Goal: Task Accomplishment & Management: Use online tool/utility

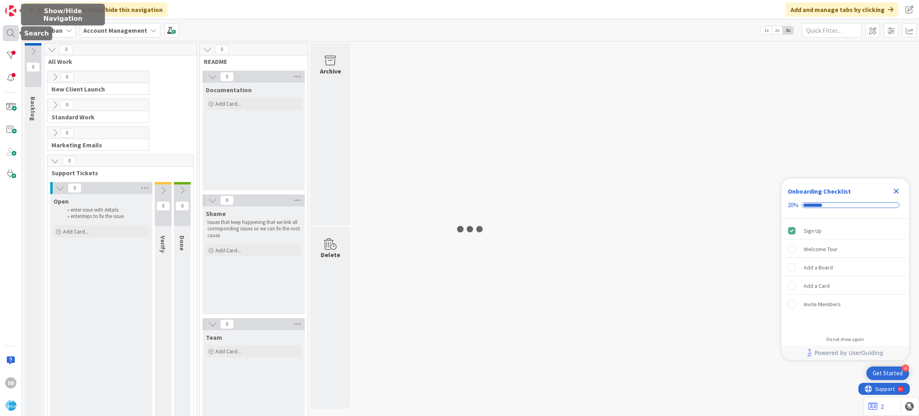
click at [13, 31] on div at bounding box center [11, 33] width 16 height 16
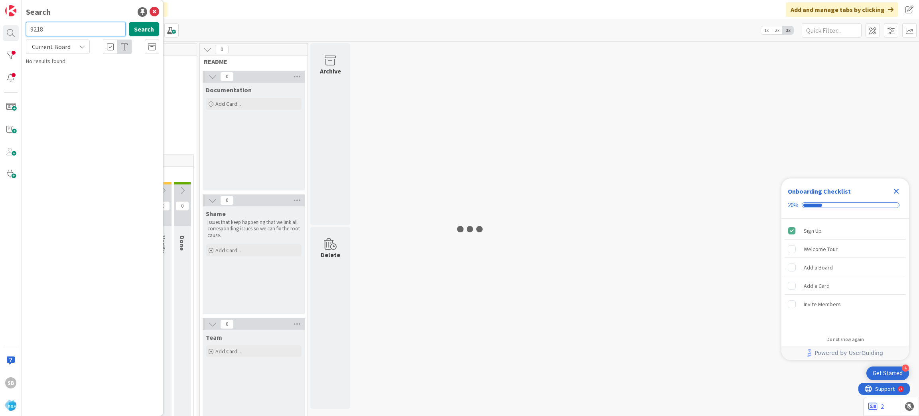
type input "9218"
click at [87, 73] on span "Support Enhancement- 309316- El RANCHO SUPERMERCADO- RSA" at bounding box center [97, 75] width 120 height 16
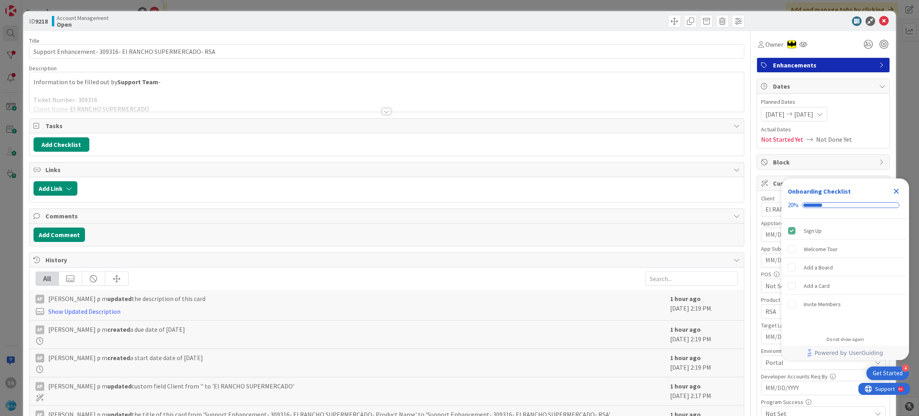
click at [896, 193] on icon "Close Checklist" at bounding box center [897, 191] width 10 height 10
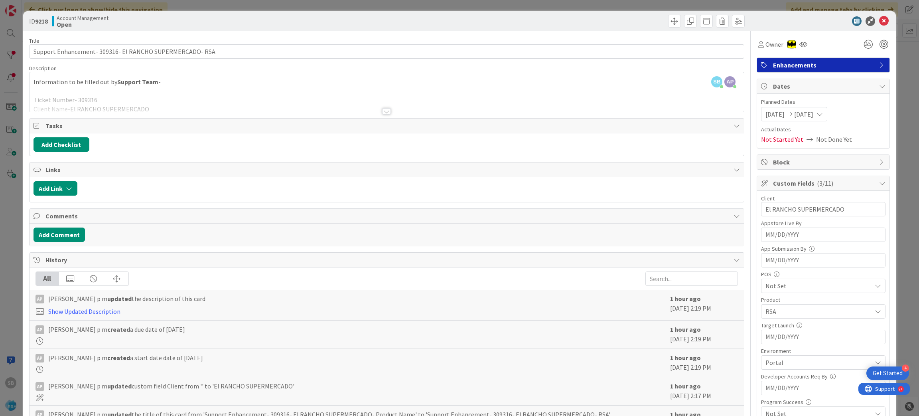
scroll to position [222, 0]
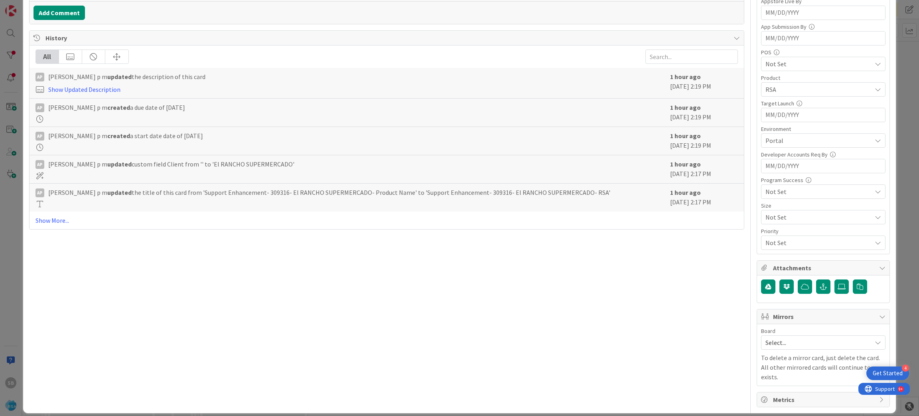
click at [787, 343] on span "Select..." at bounding box center [817, 342] width 102 height 11
click at [785, 399] on span "Software Development" at bounding box center [828, 394] width 105 height 12
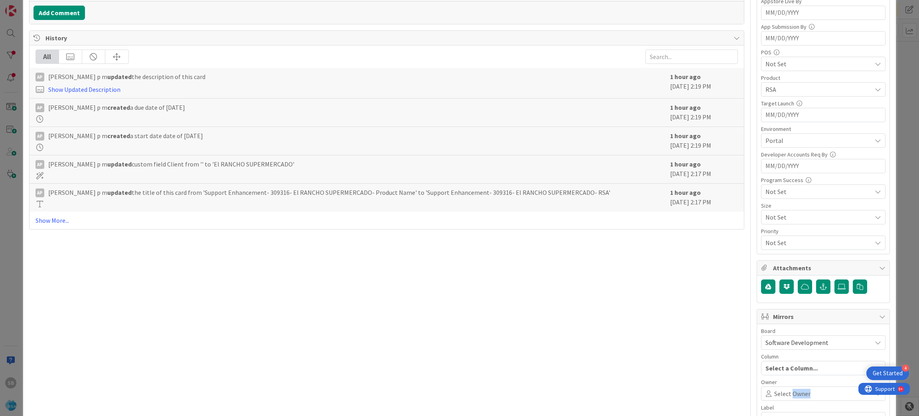
click at [785, 398] on span "Select Owner" at bounding box center [792, 394] width 36 height 10
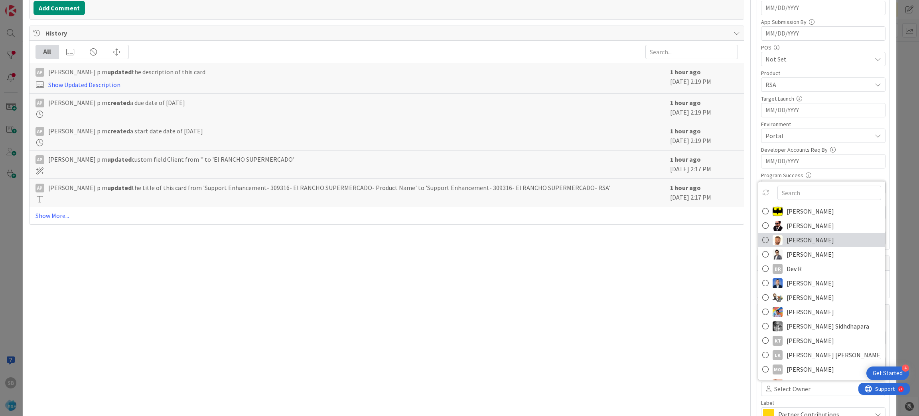
click at [787, 243] on span "[PERSON_NAME]" at bounding box center [810, 240] width 47 height 12
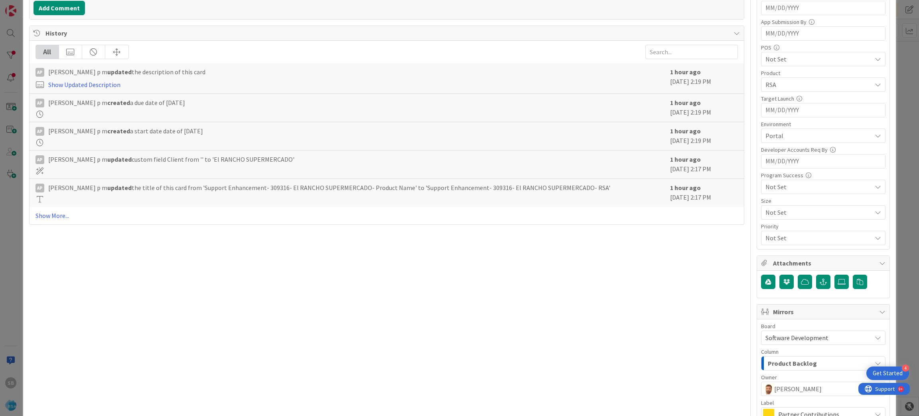
scroll to position [317, 0]
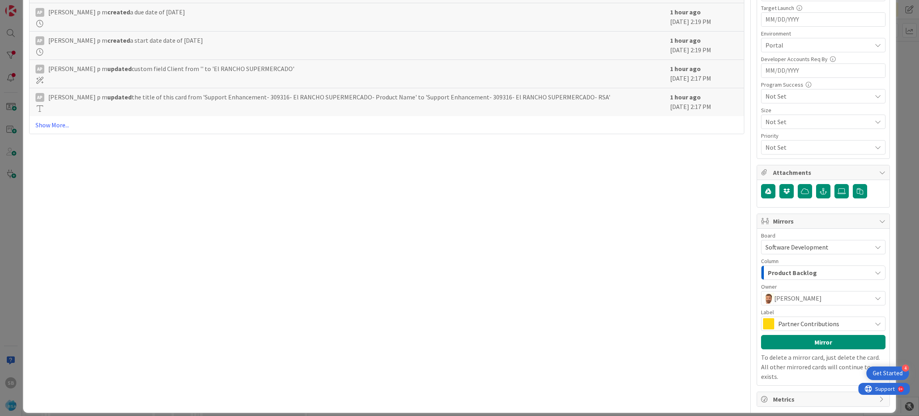
click at [822, 329] on span "Partner Contributions" at bounding box center [822, 323] width 89 height 11
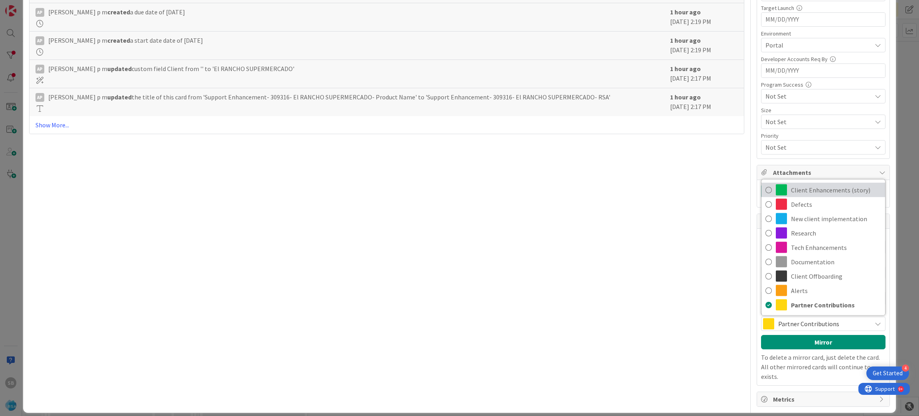
click at [809, 188] on span "Client Enhancements (story)" at bounding box center [836, 190] width 90 height 12
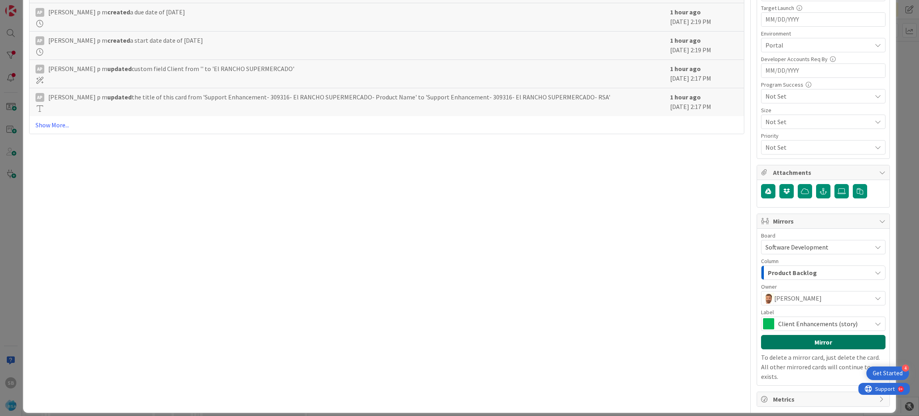
click at [809, 343] on button "Mirror" at bounding box center [823, 342] width 124 height 14
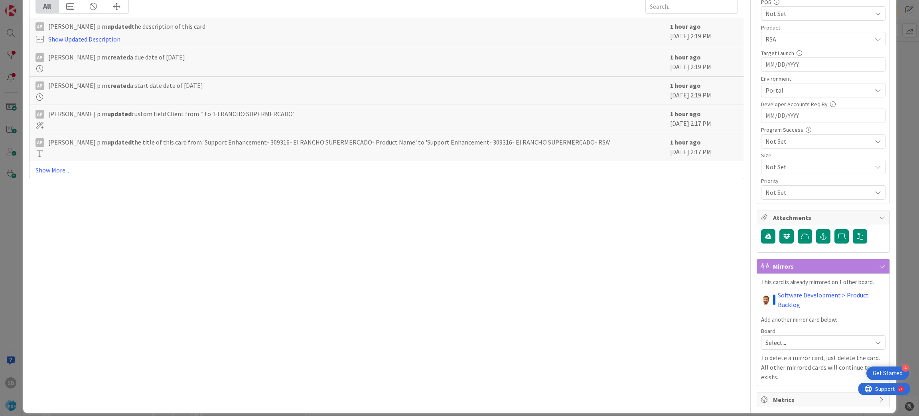
scroll to position [0, 0]
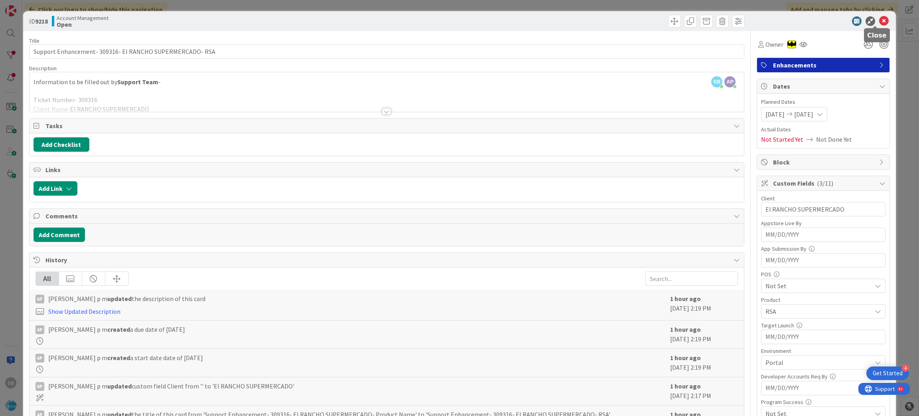
click at [879, 20] on icon at bounding box center [884, 21] width 10 height 10
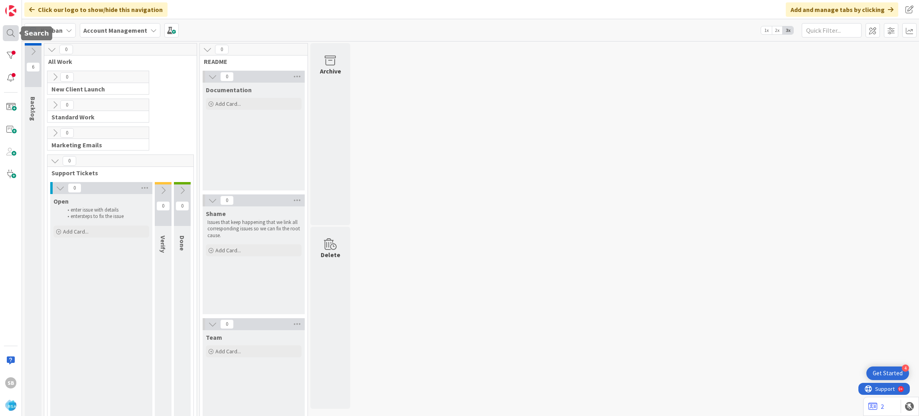
click at [11, 31] on div at bounding box center [11, 33] width 16 height 16
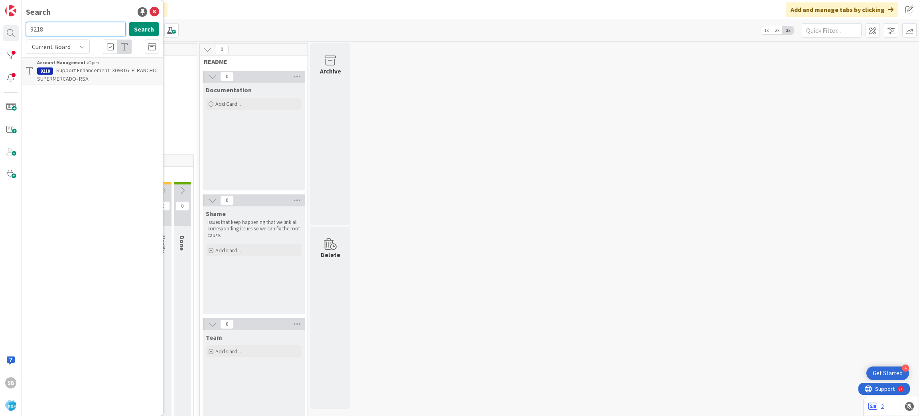
click at [53, 26] on input "9218" at bounding box center [76, 29] width 100 height 14
type input "9219"
click at [69, 74] on p "Support Defect- 309324- Cardeneas-RSA" at bounding box center [98, 70] width 122 height 8
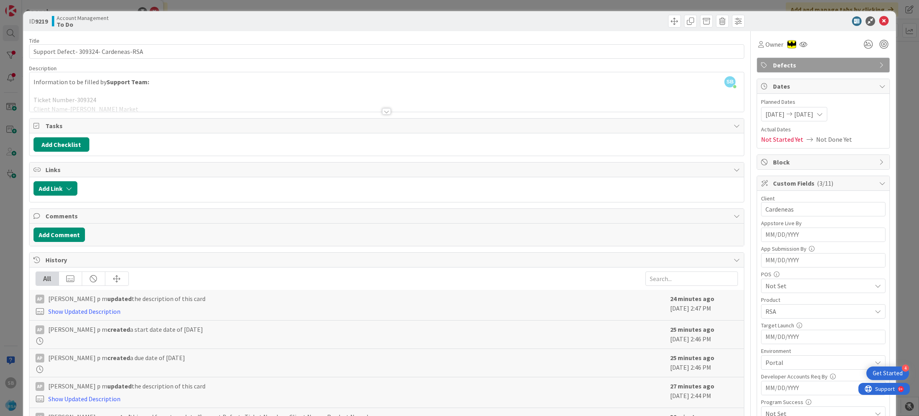
scroll to position [222, 0]
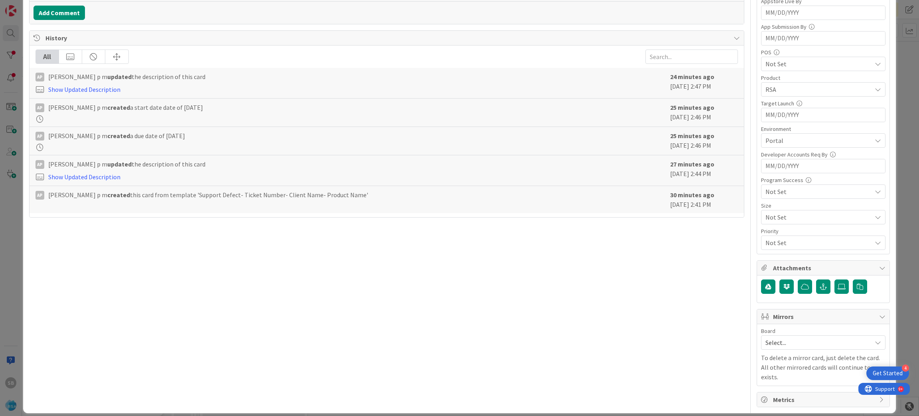
click at [813, 347] on span "Select..." at bounding box center [817, 342] width 102 height 11
click at [793, 393] on span "Software Development" at bounding box center [828, 394] width 105 height 12
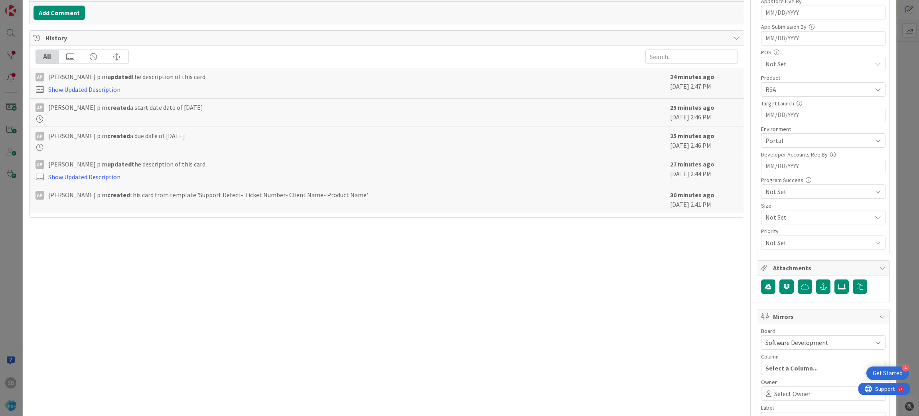
click at [793, 393] on span "Select Owner" at bounding box center [792, 394] width 36 height 10
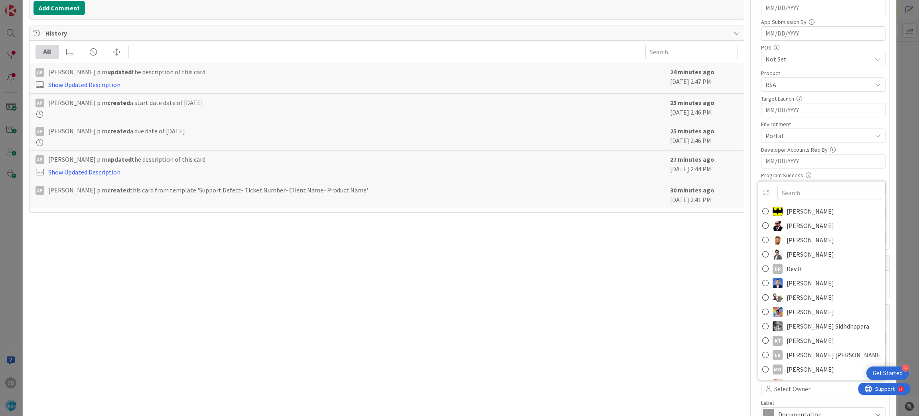
click at [795, 245] on span "[PERSON_NAME]" at bounding box center [810, 240] width 47 height 12
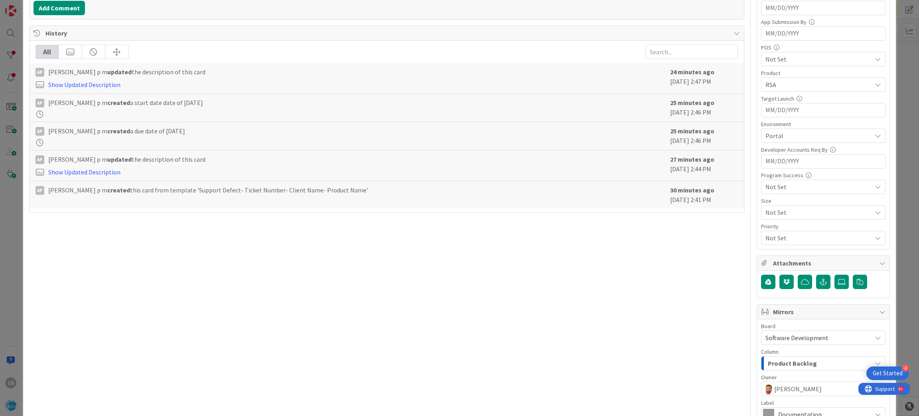
scroll to position [317, 0]
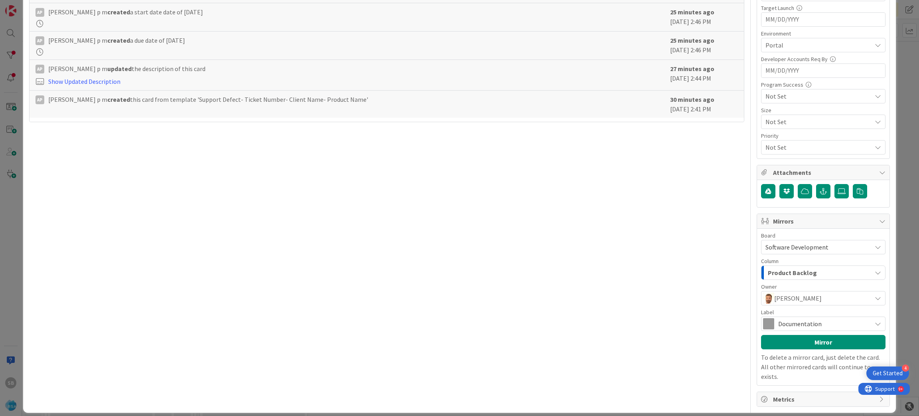
click at [838, 326] on span "Documentation" at bounding box center [822, 323] width 89 height 11
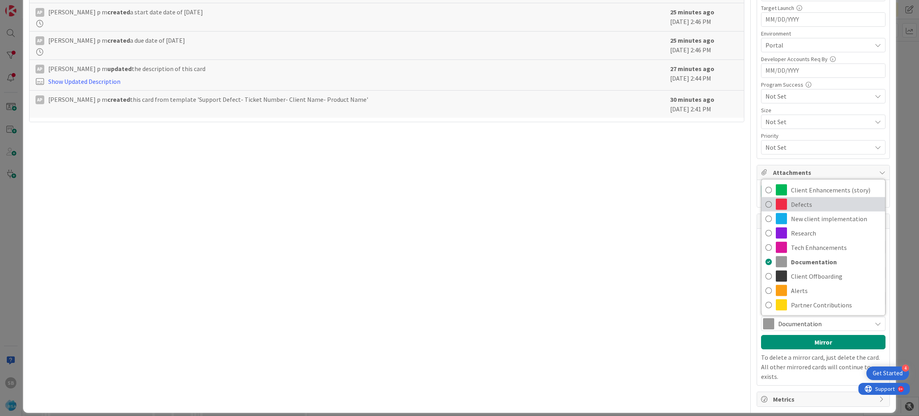
click at [791, 208] on span "Defects" at bounding box center [836, 204] width 90 height 12
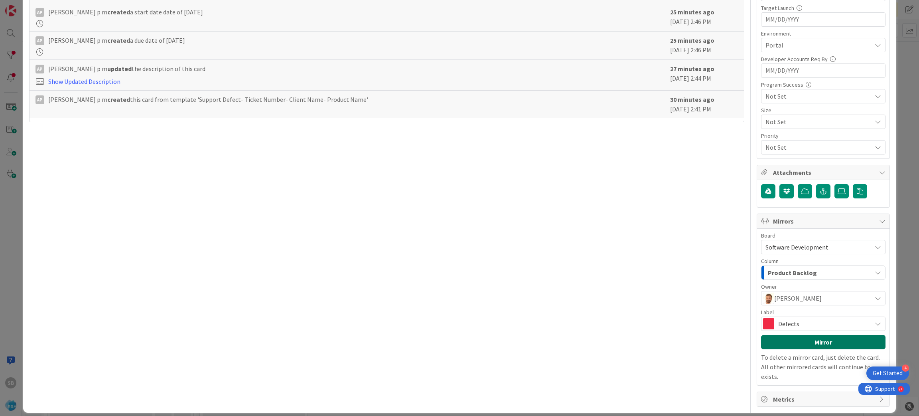
click at [813, 343] on button "Mirror" at bounding box center [823, 342] width 124 height 14
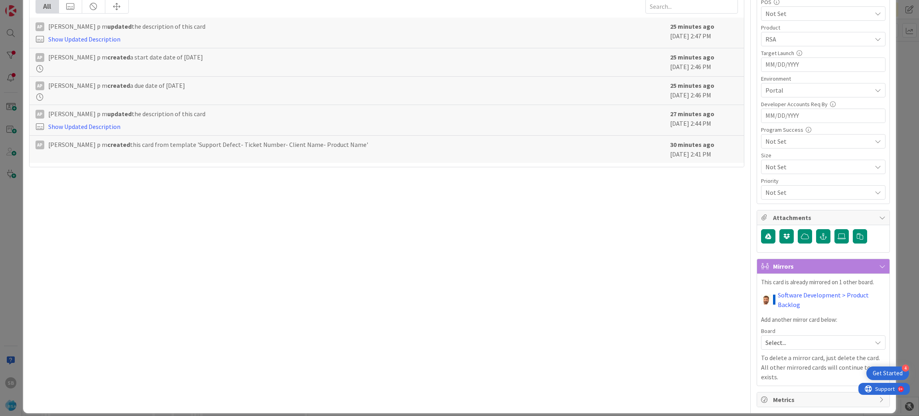
scroll to position [0, 0]
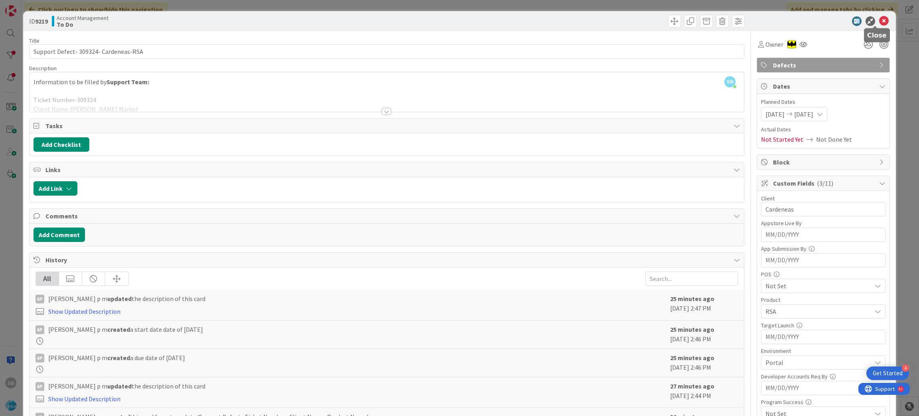
click at [879, 22] on icon at bounding box center [884, 21] width 10 height 10
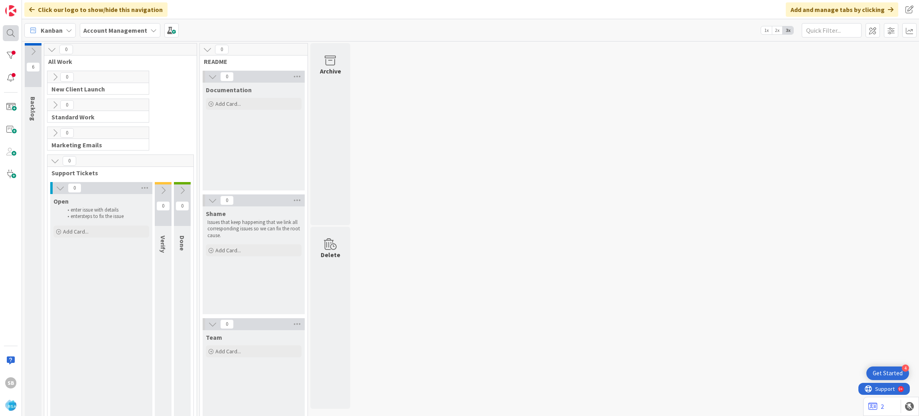
click at [17, 31] on div at bounding box center [11, 33] width 16 height 16
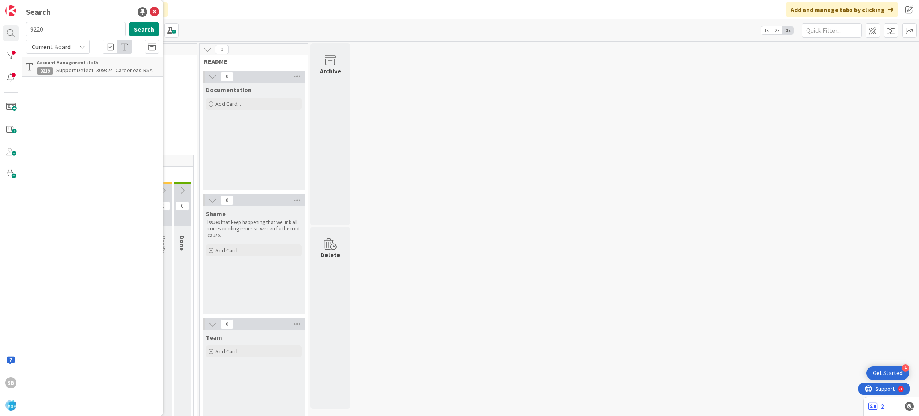
type input "9220"
click at [96, 57] on link "Account Management › To Do 9220 Support Maintenance - 309367- [GEOGRAPHIC_DATA]…" at bounding box center [92, 71] width 141 height 28
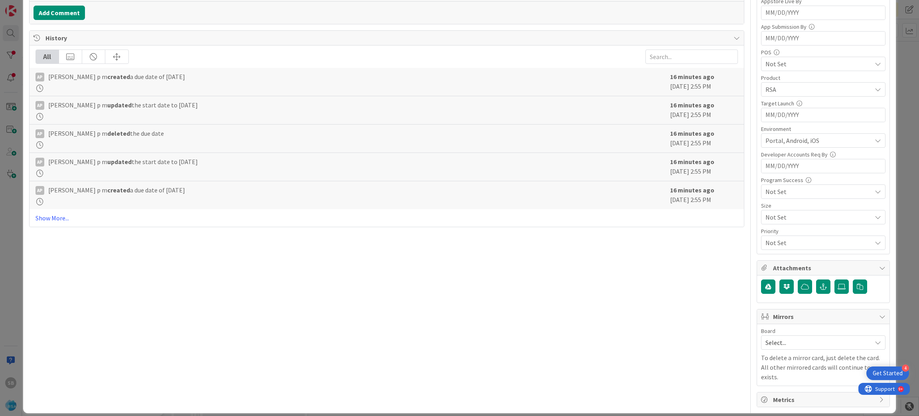
click at [793, 341] on span "Select..." at bounding box center [817, 342] width 102 height 11
click at [780, 396] on span "Software Development" at bounding box center [828, 394] width 105 height 12
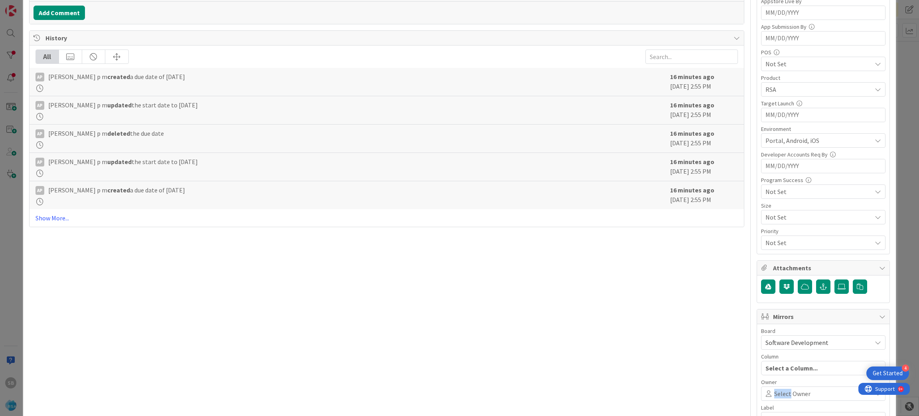
click at [780, 396] on span "Select Owner" at bounding box center [792, 394] width 36 height 10
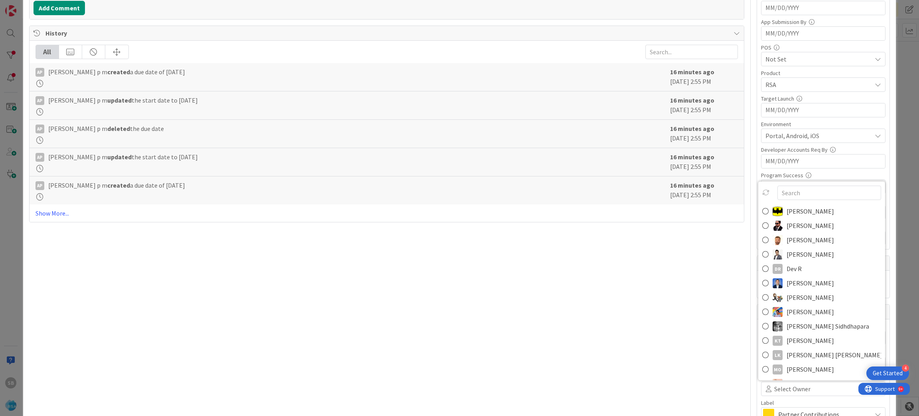
click at [787, 239] on span "[PERSON_NAME]" at bounding box center [810, 240] width 47 height 12
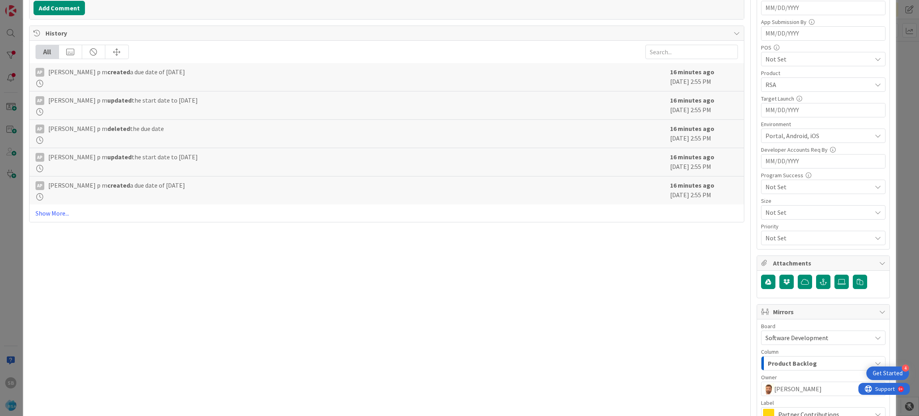
scroll to position [317, 0]
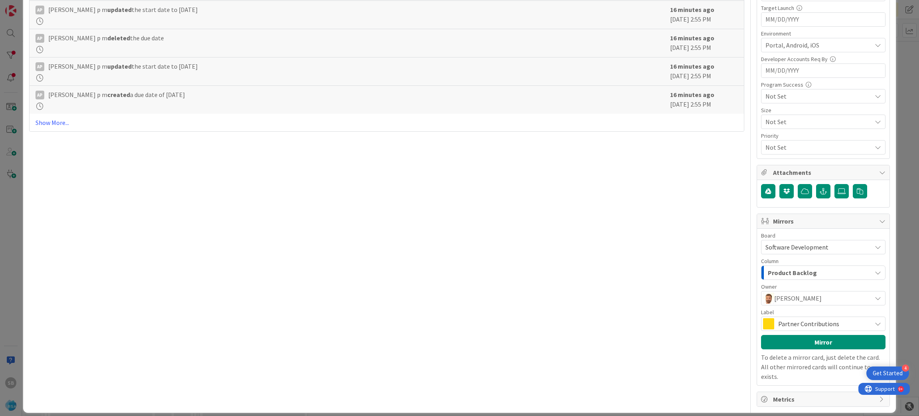
click at [831, 325] on span "Partner Contributions" at bounding box center [822, 323] width 89 height 11
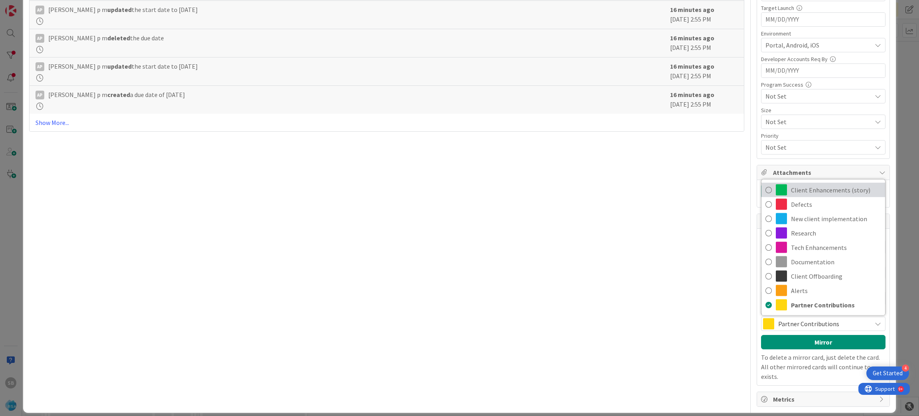
click at [819, 191] on span "Client Enhancements (story)" at bounding box center [836, 190] width 90 height 12
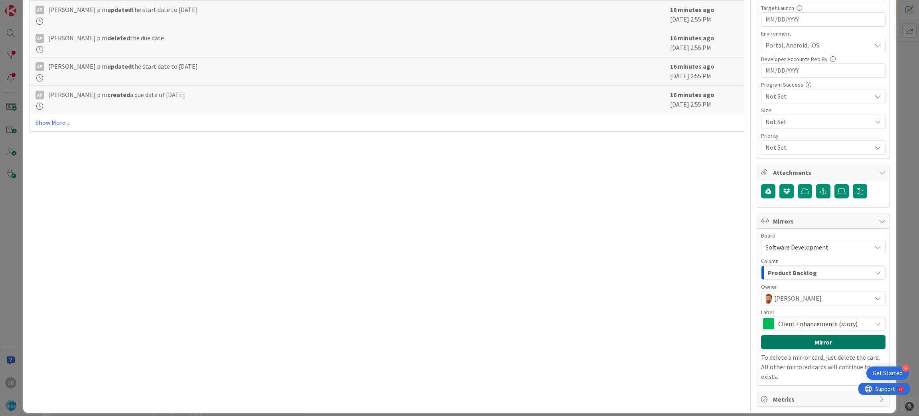
click at [799, 341] on button "Mirror" at bounding box center [823, 342] width 124 height 14
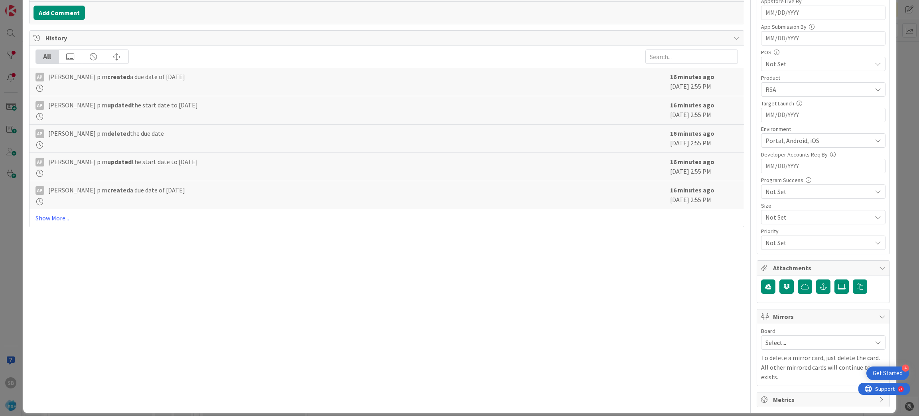
scroll to position [0, 0]
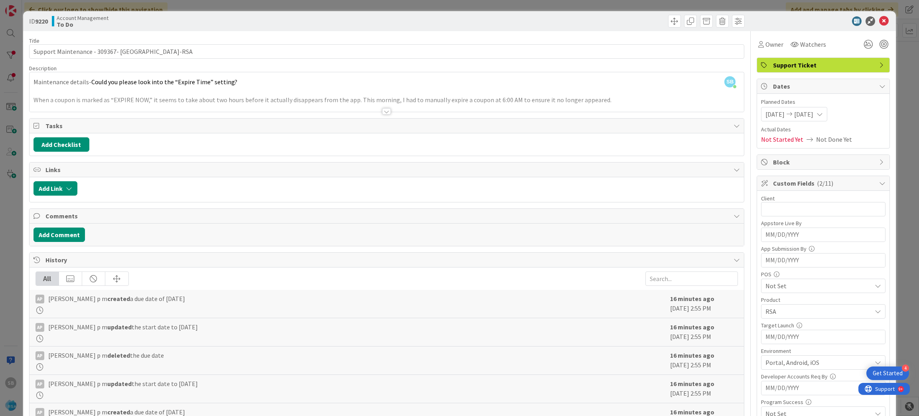
click at [879, 19] on icon at bounding box center [884, 21] width 10 height 10
